Goal: Find specific page/section: Find specific page/section

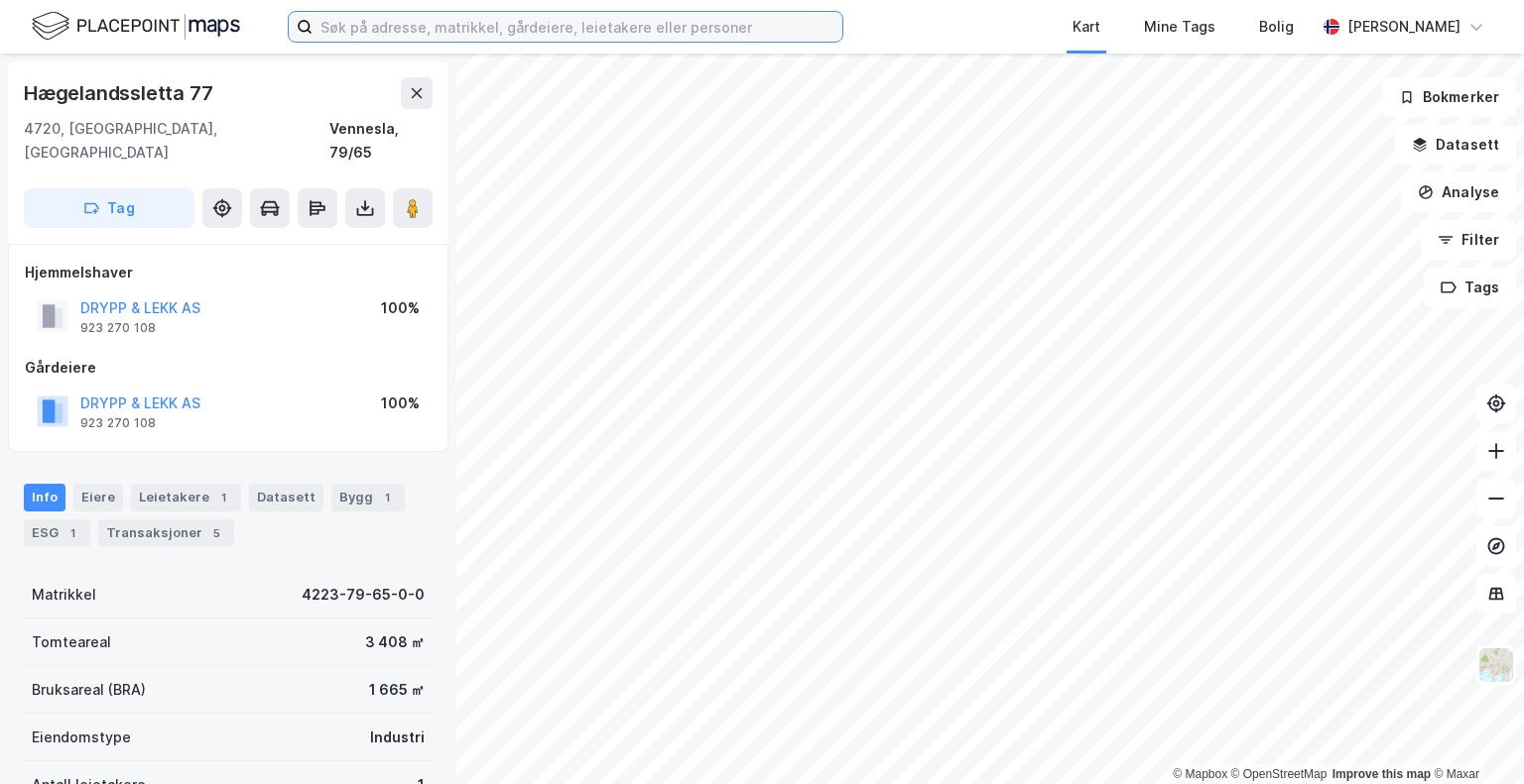
click at [423, 21] on input at bounding box center [577, 27] width 529 height 30
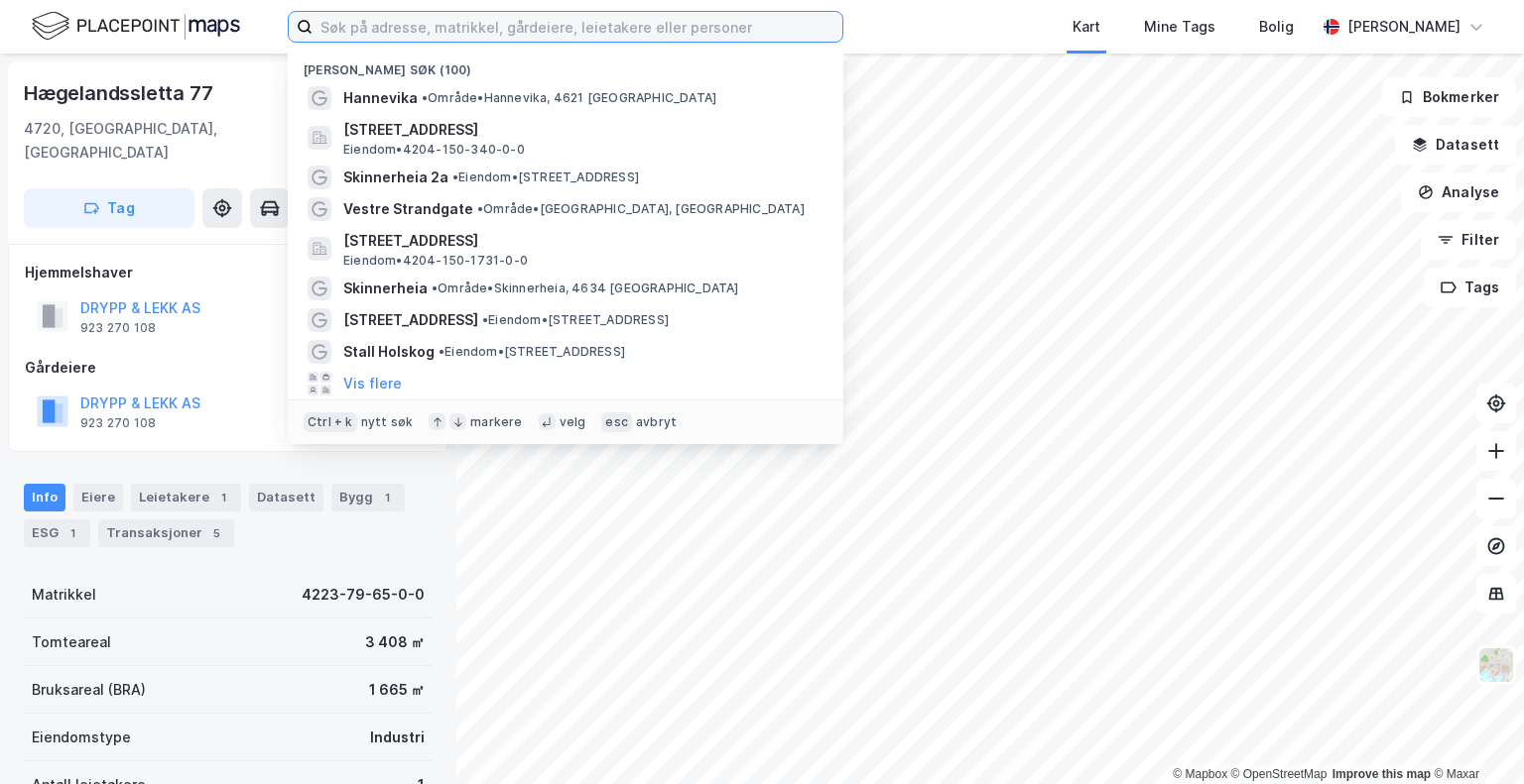
type input "s"
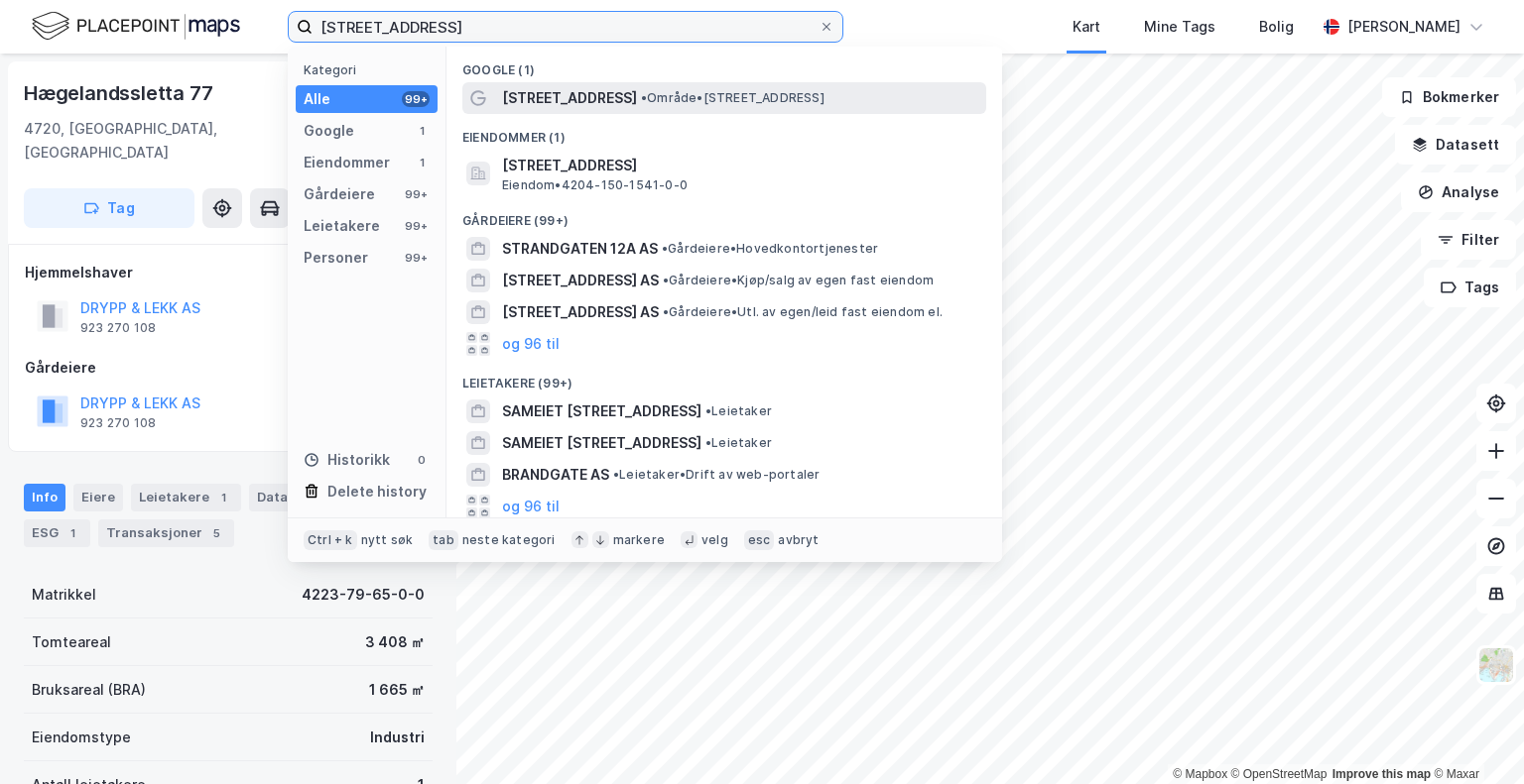
type input "[STREET_ADDRESS]"
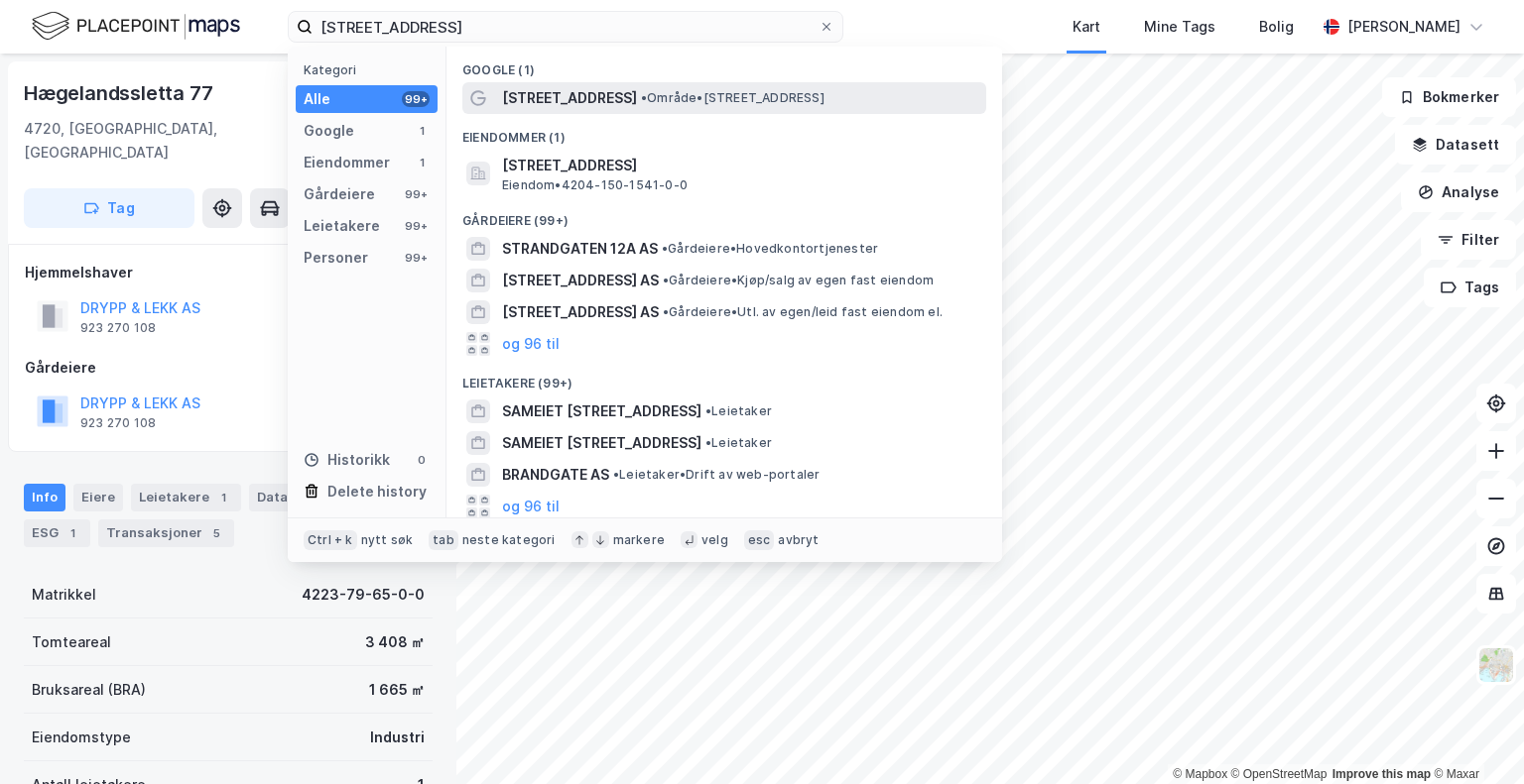
click at [543, 91] on span "[STREET_ADDRESS]" at bounding box center [570, 98] width 135 height 24
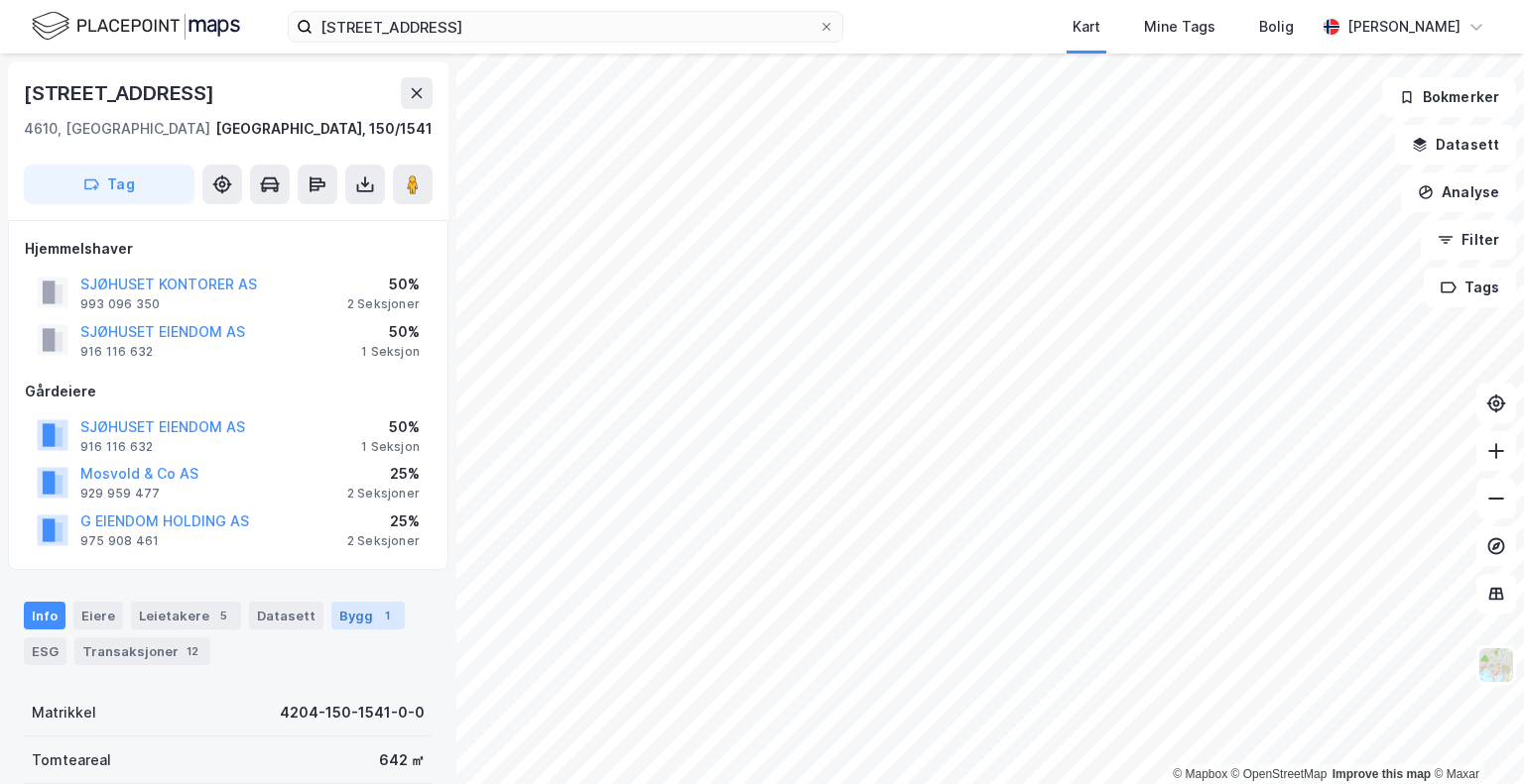
click at [336, 619] on div "Bygg 1" at bounding box center [368, 615] width 73 height 28
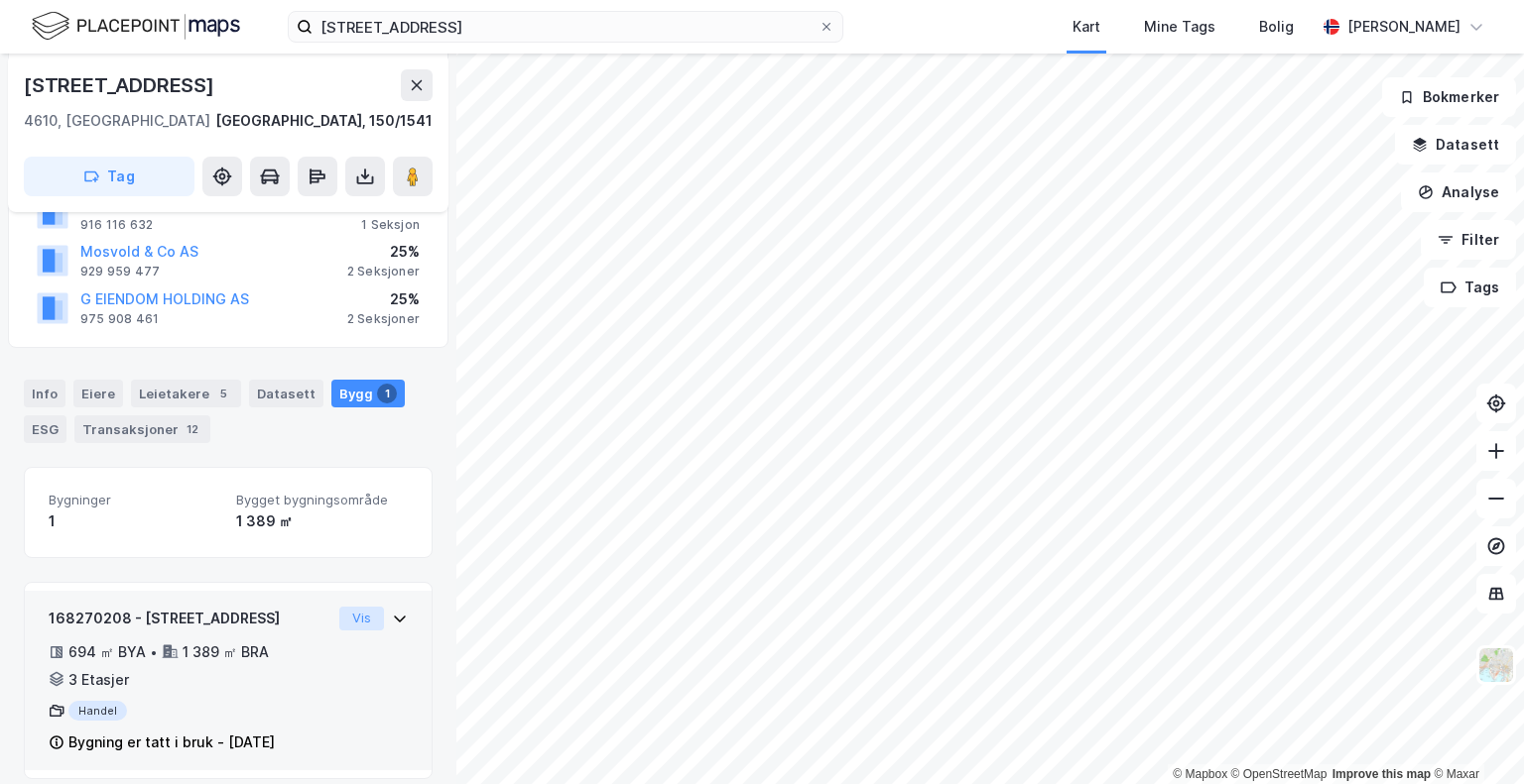
scroll to position [239, 0]
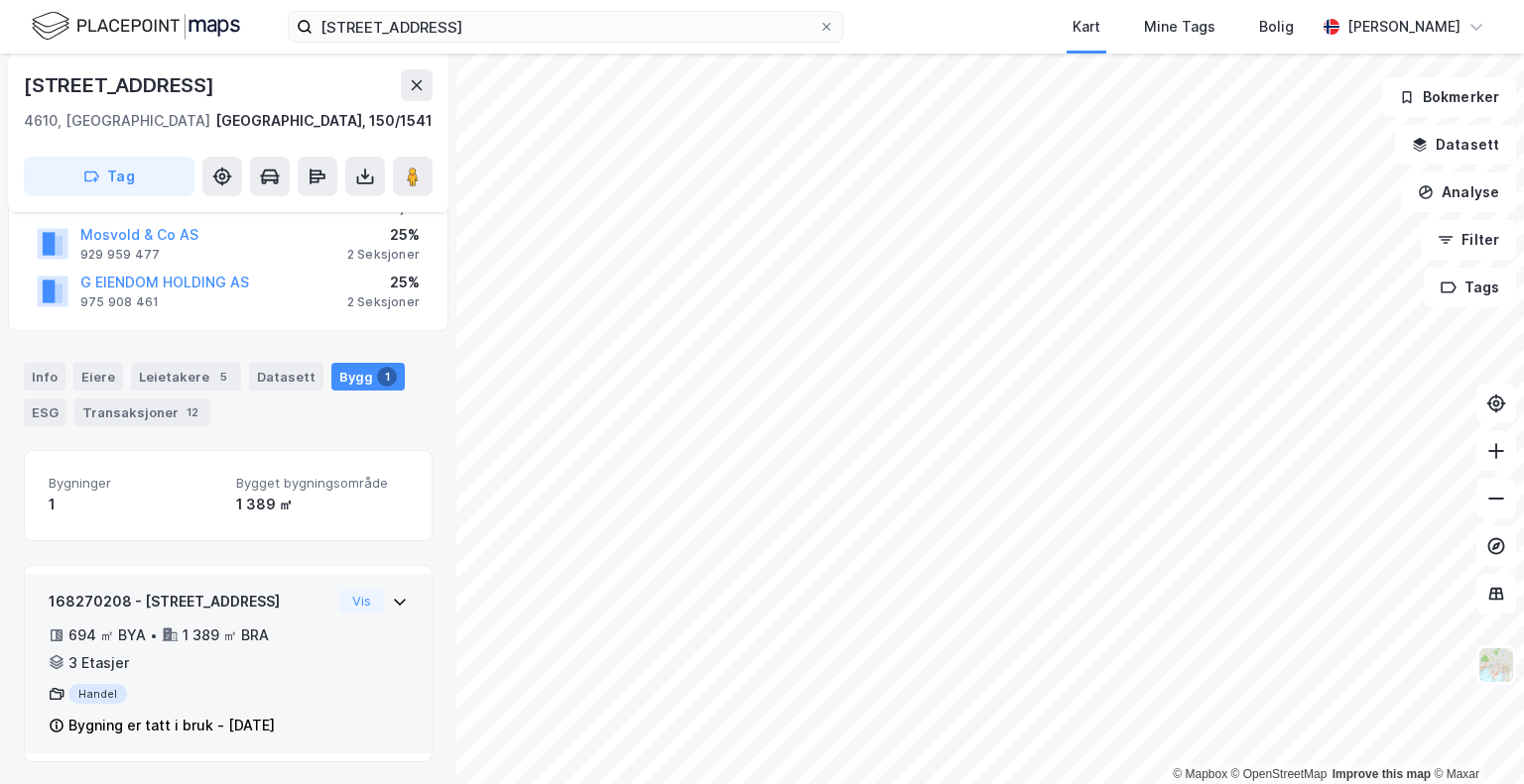
click at [392, 599] on icon at bounding box center [400, 601] width 16 height 16
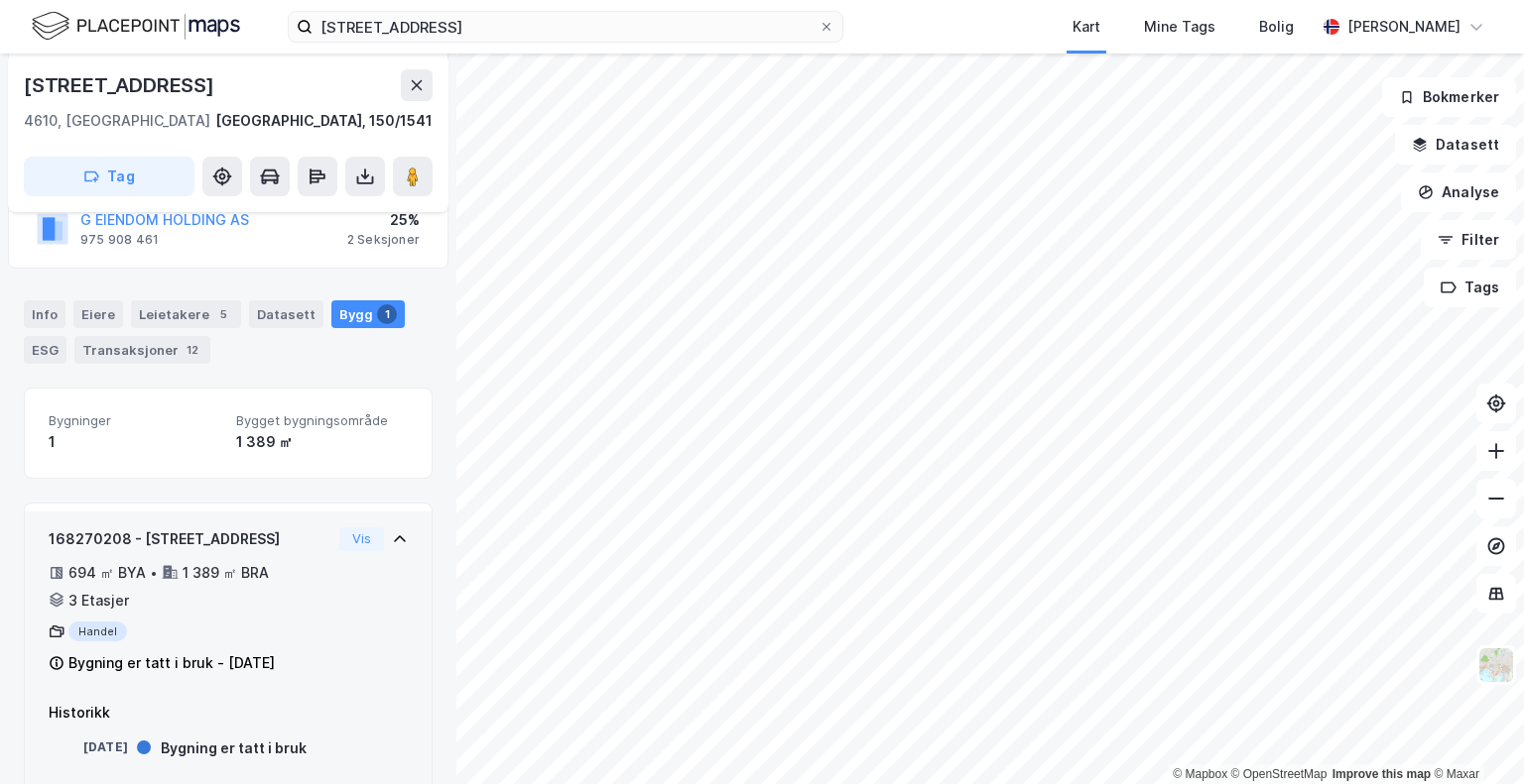
scroll to position [332, 0]
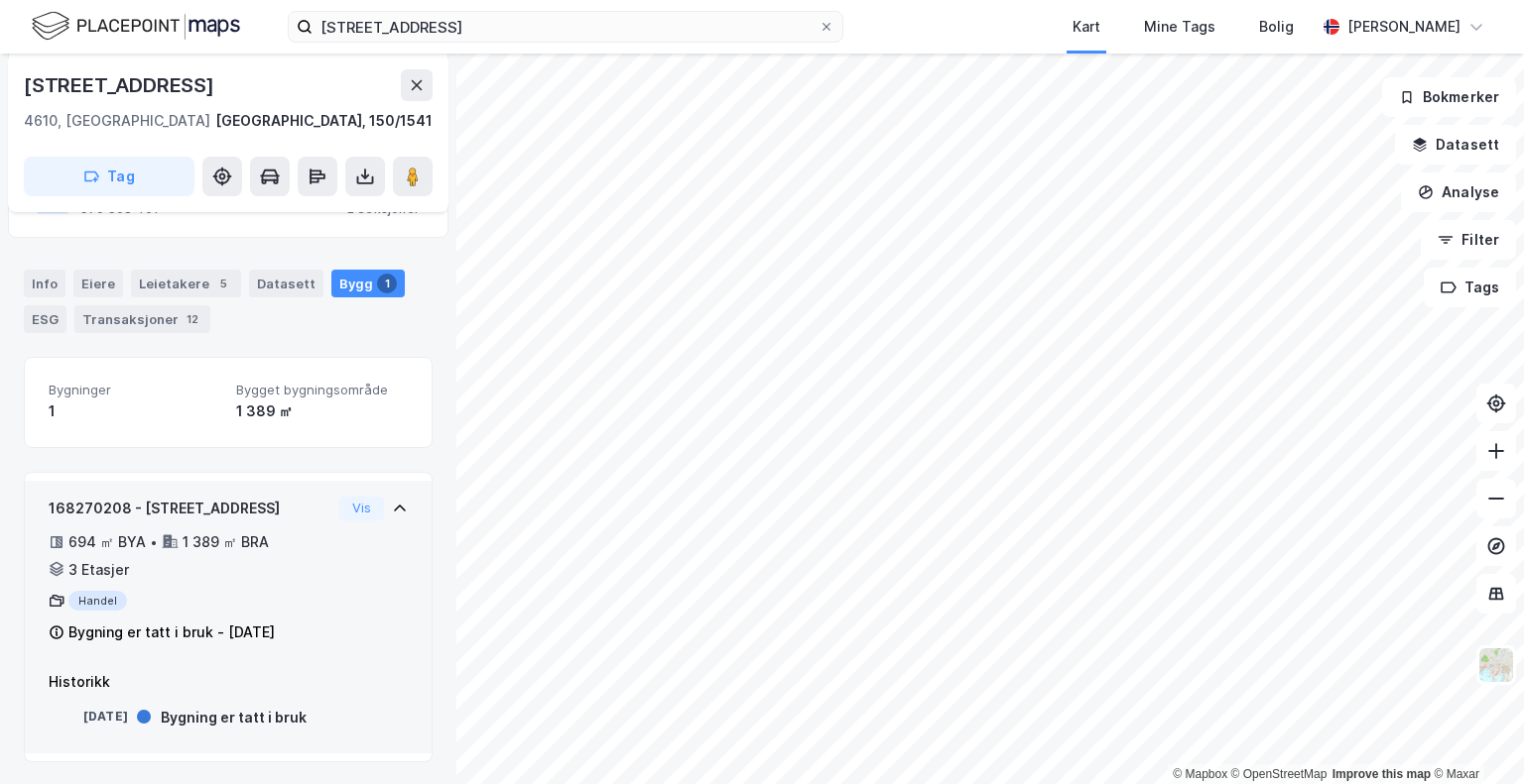
click at [278, 608] on div "Handel" at bounding box center [190, 600] width 283 height 20
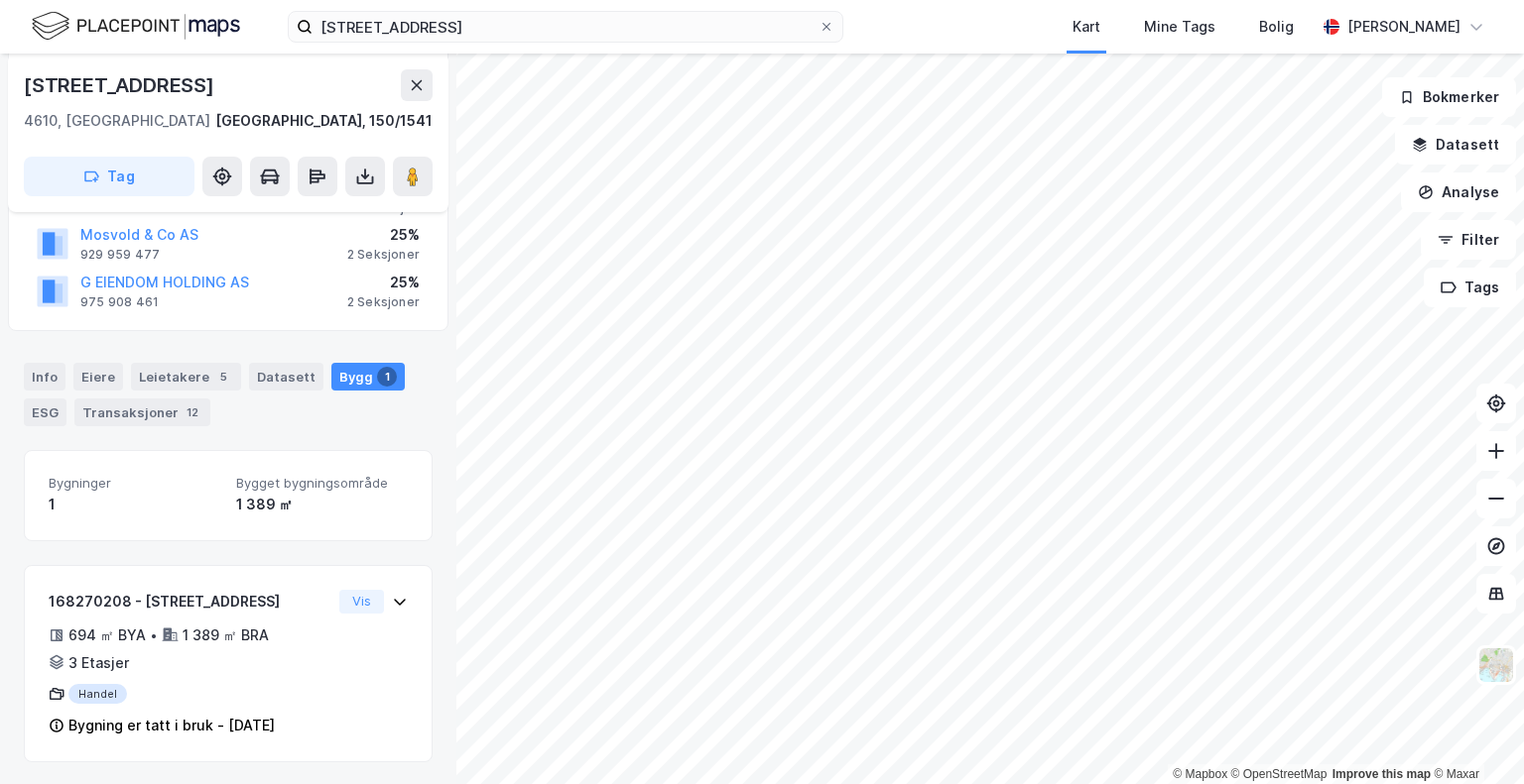
click at [115, 515] on div "Bygninger 1 Bygget bygningsområde 1 389 ㎡" at bounding box center [228, 495] width 409 height 90
